Goal: Navigation & Orientation: Find specific page/section

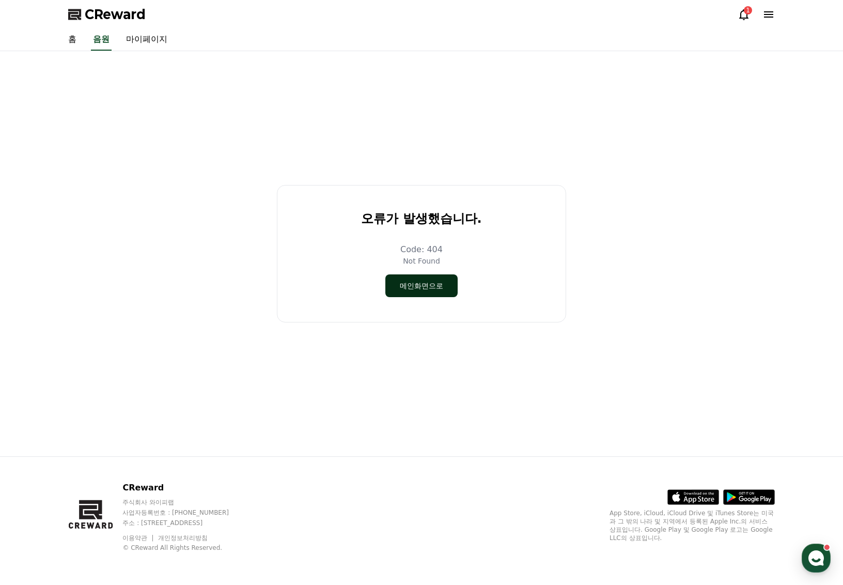
click at [427, 285] on button "메인화면으로" at bounding box center [421, 285] width 72 height 23
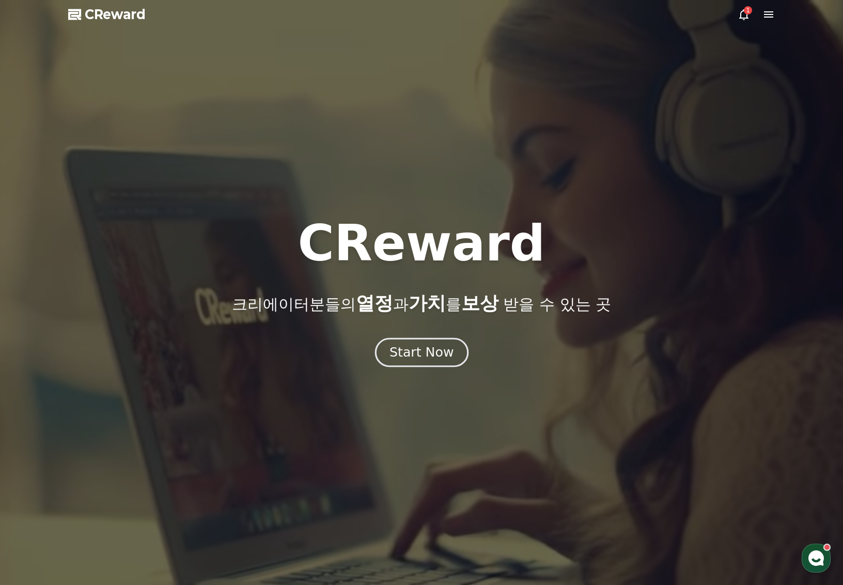
click at [410, 352] on div "Start Now" at bounding box center [422, 353] width 64 height 18
